Goal: Transaction & Acquisition: Book appointment/travel/reservation

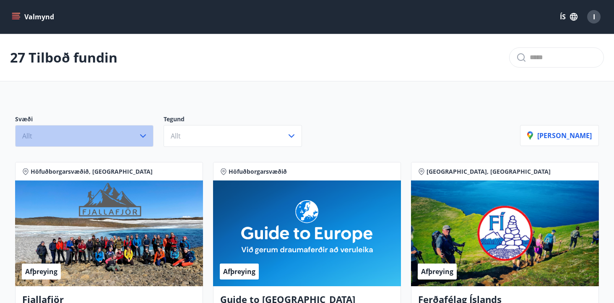
click at [129, 141] on button "Allt" at bounding box center [84, 136] width 138 height 22
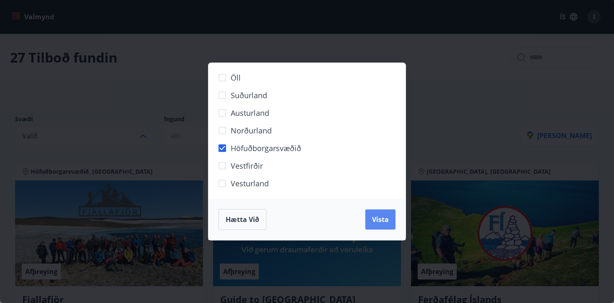
click at [378, 221] on span "Vista" at bounding box center [380, 219] width 17 height 9
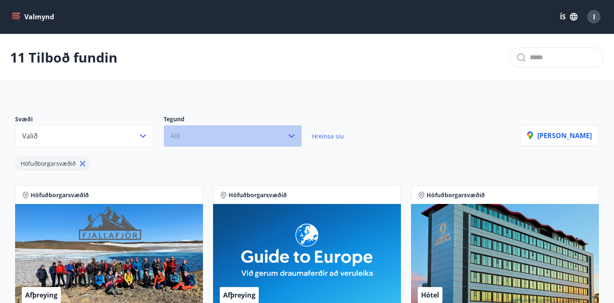
click at [276, 131] on button "Allt" at bounding box center [233, 136] width 138 height 22
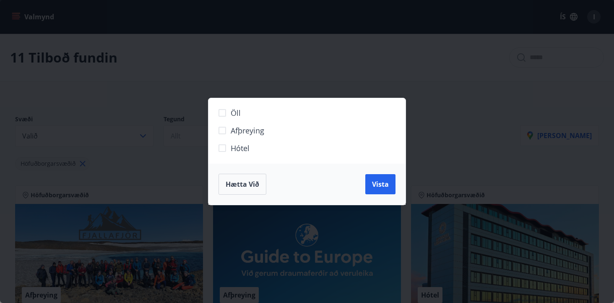
click at [233, 148] on span "Hótel" at bounding box center [240, 148] width 19 height 11
click at [384, 189] on button "Vista" at bounding box center [380, 184] width 30 height 20
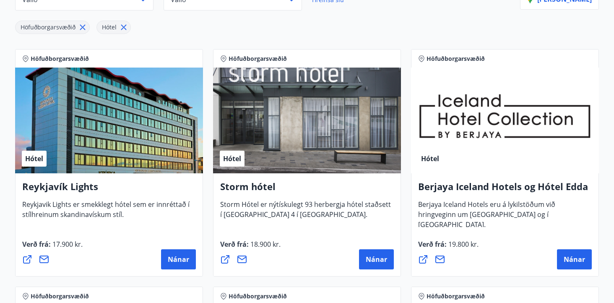
scroll to position [148, 0]
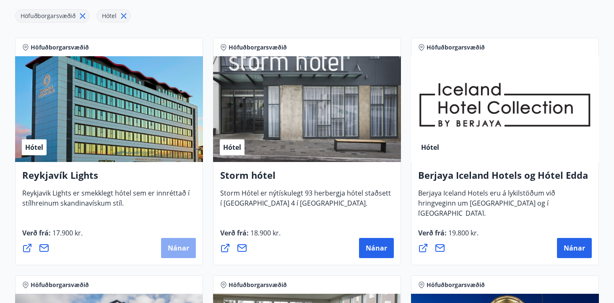
click at [181, 249] on span "Nánar" at bounding box center [178, 247] width 21 height 9
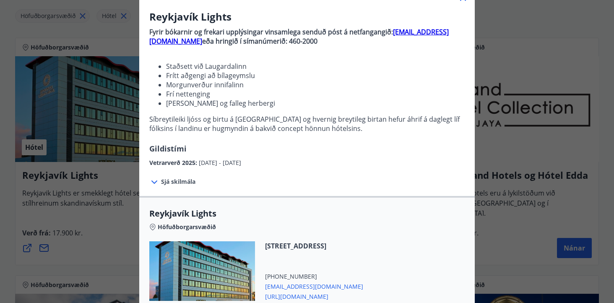
scroll to position [68, 0]
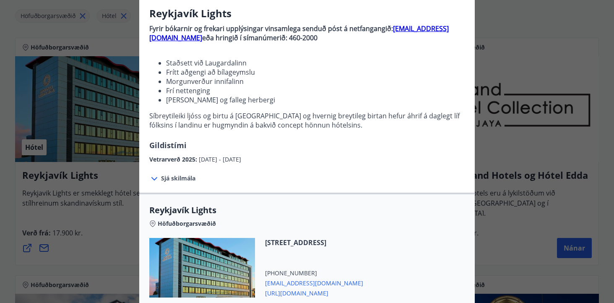
click at [187, 179] on span "Sjá skilmála" at bounding box center [178, 178] width 34 height 8
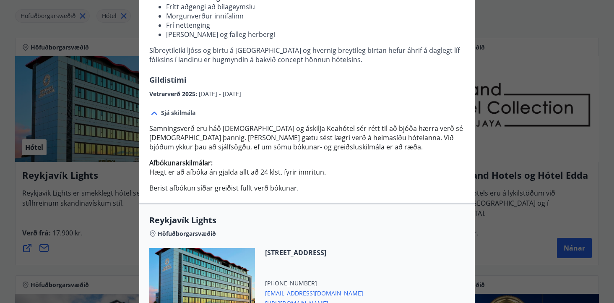
scroll to position [0, 0]
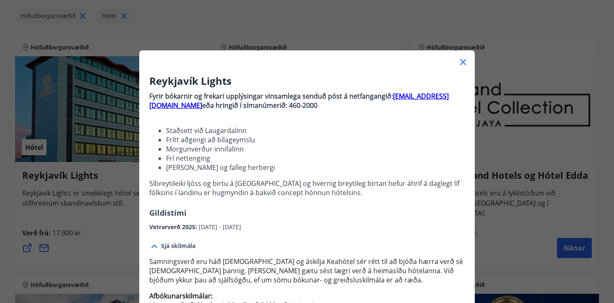
click at [461, 63] on icon at bounding box center [463, 62] width 6 height 6
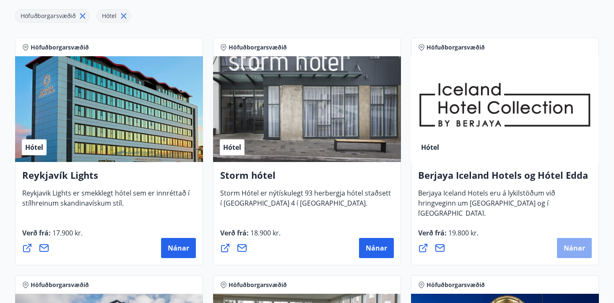
click at [567, 246] on span "Nánar" at bounding box center [574, 247] width 21 height 9
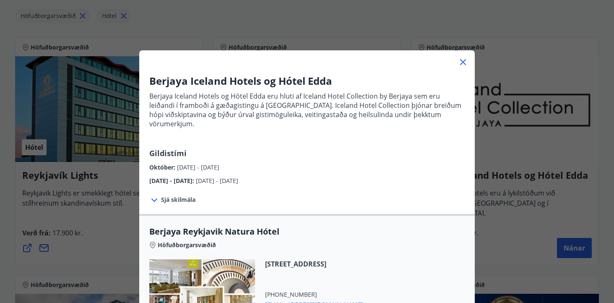
click at [182, 196] on span "Sjá skilmála" at bounding box center [178, 200] width 34 height 8
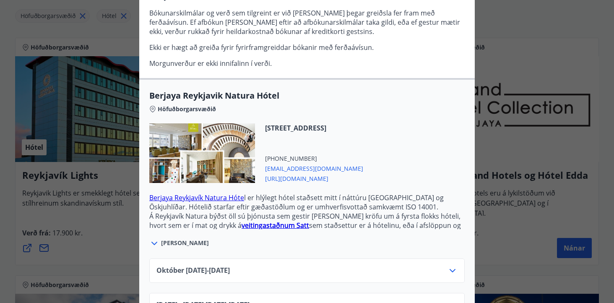
scroll to position [205, 0]
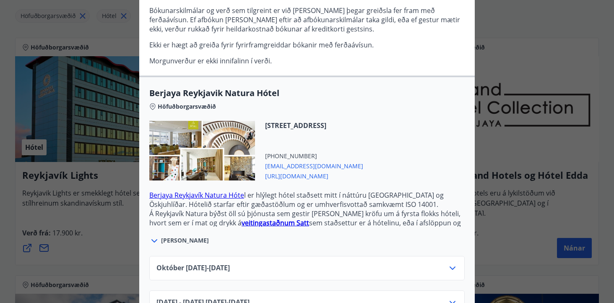
click at [230, 263] on span "[DATE]10.25 - [DATE]" at bounding box center [193, 268] width 73 height 10
click at [451, 266] on icon at bounding box center [453, 267] width 6 height 3
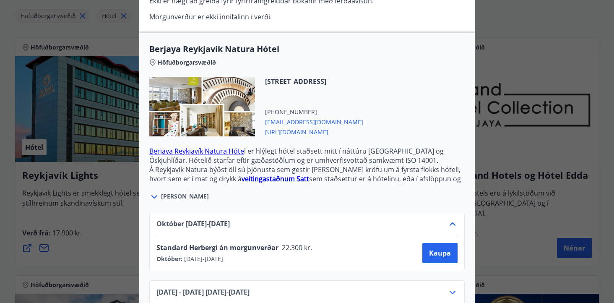
scroll to position [251, 0]
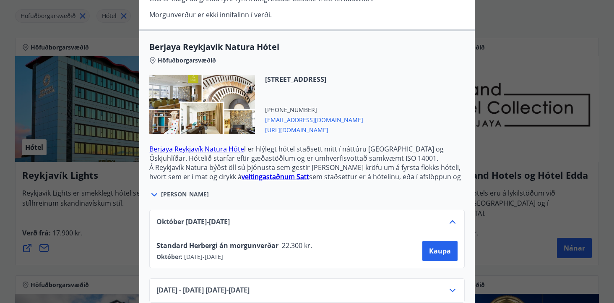
click at [511, 196] on div "Berjaya Iceland Hotels og Hótel Edda Berjaya Iceland Hotels og Hótel Edda eru h…" at bounding box center [307, 151] width 614 height 303
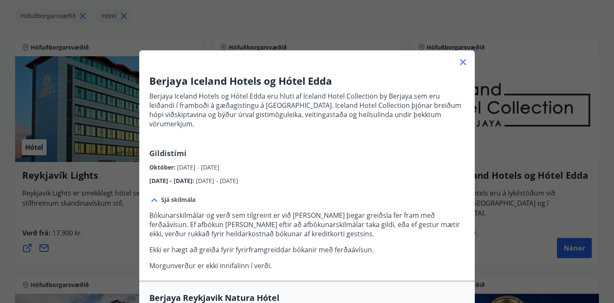
click at [464, 61] on icon at bounding box center [463, 62] width 6 height 6
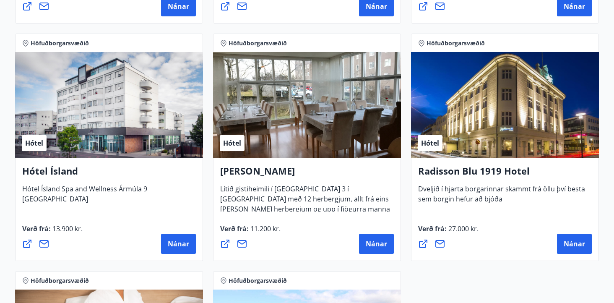
scroll to position [392, 0]
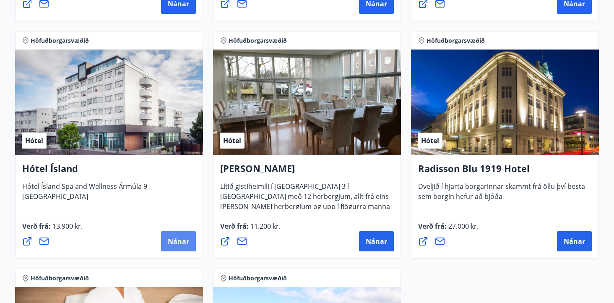
click at [186, 243] on span "Nánar" at bounding box center [178, 241] width 21 height 9
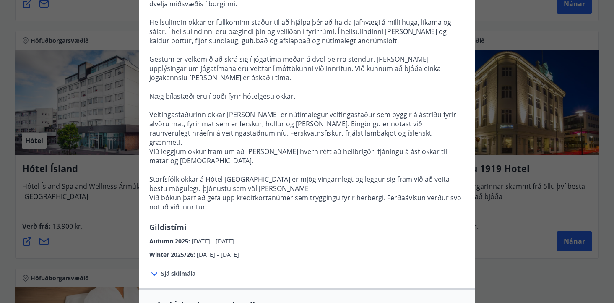
scroll to position [193, 0]
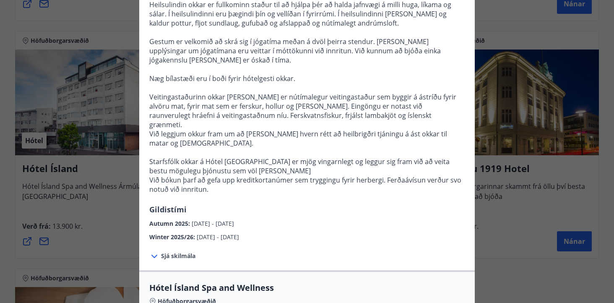
click at [183, 252] on span "Sjá skilmála" at bounding box center [178, 256] width 34 height 8
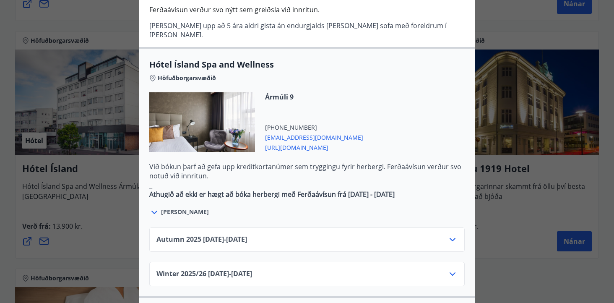
scroll to position [479, 0]
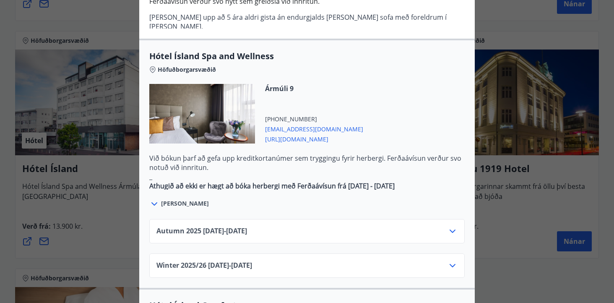
click at [453, 230] on icon at bounding box center [453, 231] width 6 height 3
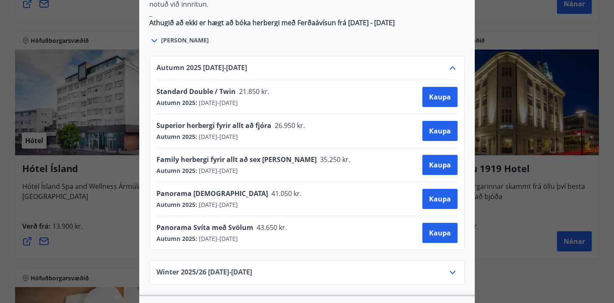
scroll to position [645, 0]
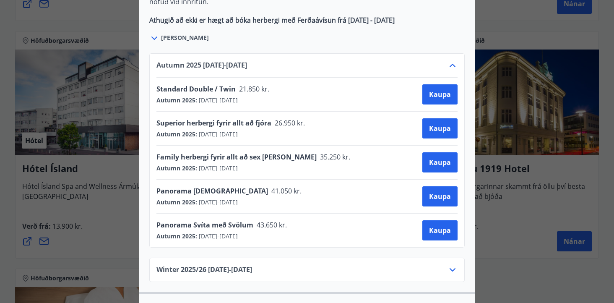
click at [339, 265] on div "Winter 2025/[PHONE_NUMBER][DATE] - [DATE]" at bounding box center [307, 273] width 301 height 17
click at [451, 268] on icon at bounding box center [453, 269] width 6 height 3
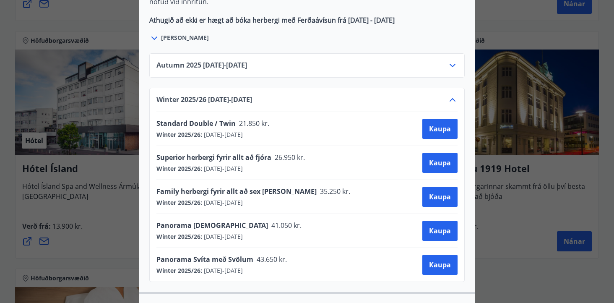
click at [451, 95] on icon at bounding box center [453, 100] width 10 height 10
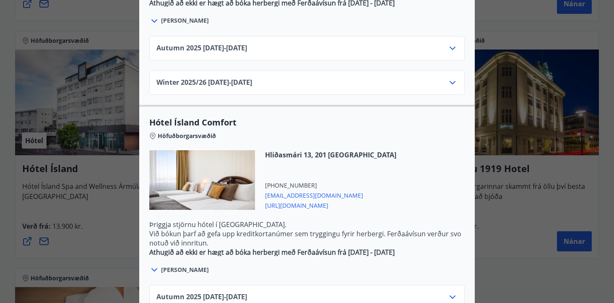
scroll to position [685, 0]
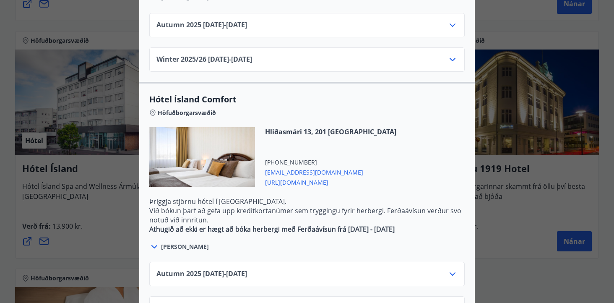
click at [454, 272] on icon at bounding box center [453, 273] width 6 height 3
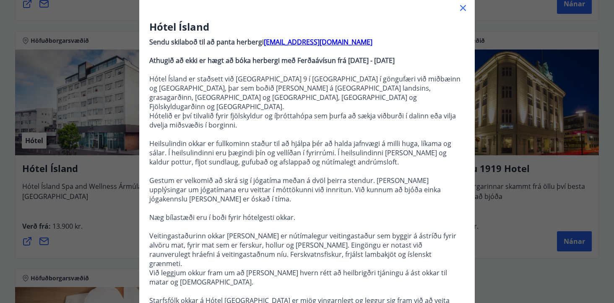
scroll to position [52, 0]
